Goal: Task Accomplishment & Management: Use online tool/utility

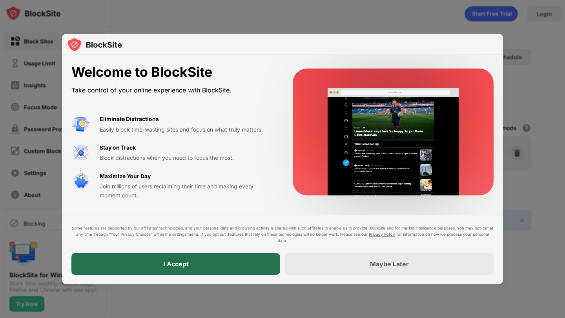
click at [197, 266] on div "I Accept" at bounding box center [175, 264] width 209 height 22
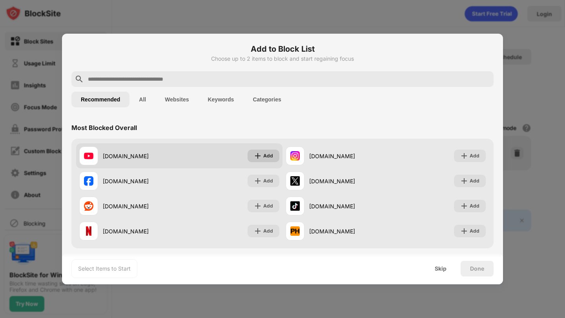
click at [255, 156] on img at bounding box center [258, 156] width 8 height 8
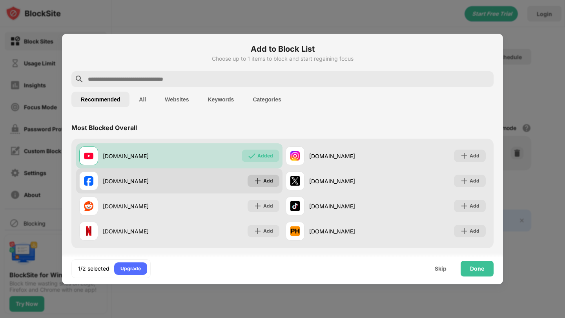
click at [264, 184] on div "Add" at bounding box center [268, 181] width 10 height 8
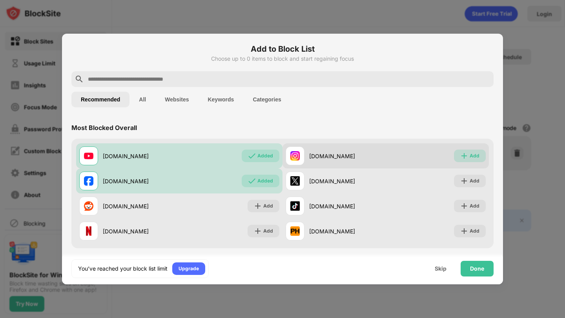
click at [471, 155] on div "Add" at bounding box center [474, 156] width 10 height 8
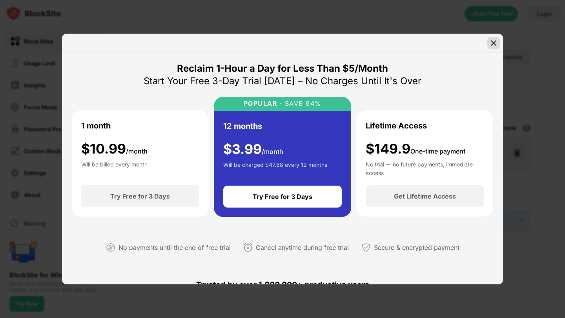
click at [494, 45] on img at bounding box center [493, 43] width 8 height 8
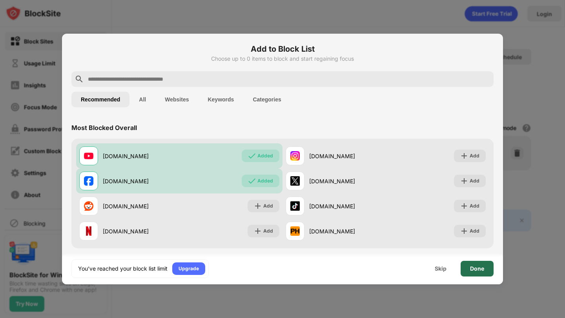
click at [482, 271] on div "Done" at bounding box center [477, 269] width 14 height 6
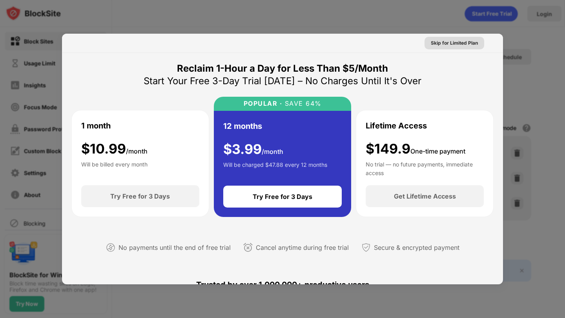
click at [453, 41] on div "Skip for Limited Plan" at bounding box center [454, 43] width 47 height 8
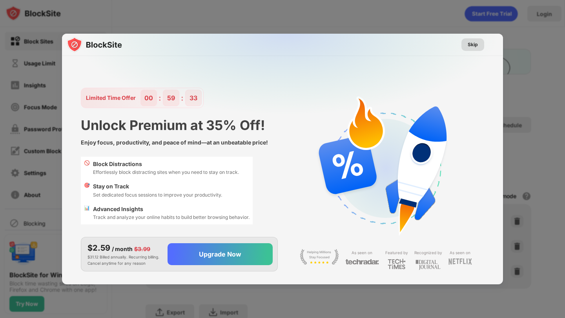
click at [471, 46] on div "Skip" at bounding box center [472, 45] width 10 height 8
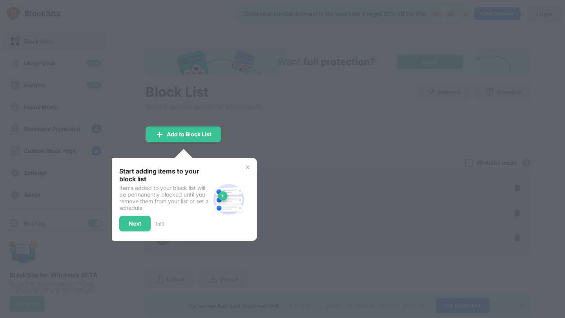
click at [309, 211] on div at bounding box center [282, 159] width 565 height 318
click at [244, 164] on div "Start adding items to your block list Items added to your block list will be pe…" at bounding box center [183, 199] width 147 height 83
click at [245, 167] on img at bounding box center [247, 167] width 6 height 6
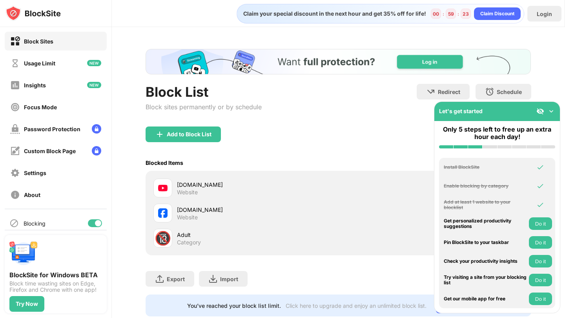
click at [551, 108] on img at bounding box center [551, 111] width 8 height 8
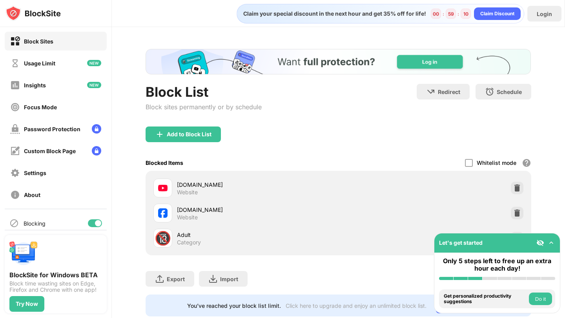
click at [557, 62] on div "Block List Block sites permanently or by schedule Redirect Choose a site to be …" at bounding box center [338, 183] width 453 height 312
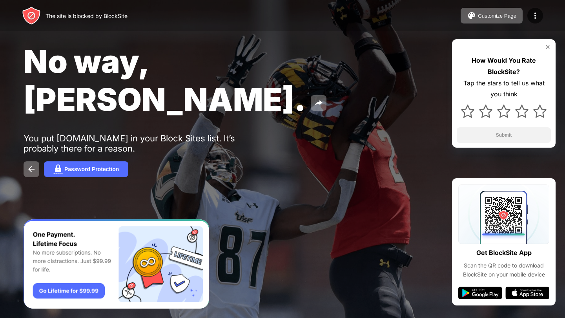
click at [550, 47] on img at bounding box center [547, 47] width 6 height 6
